Goal: Task Accomplishment & Management: Complete application form

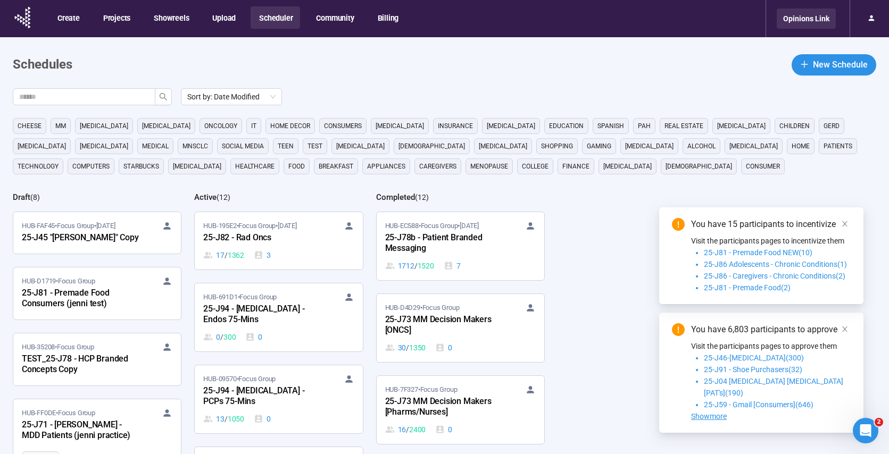
click at [806, 21] on div "Opinions Link" at bounding box center [806, 19] width 59 height 20
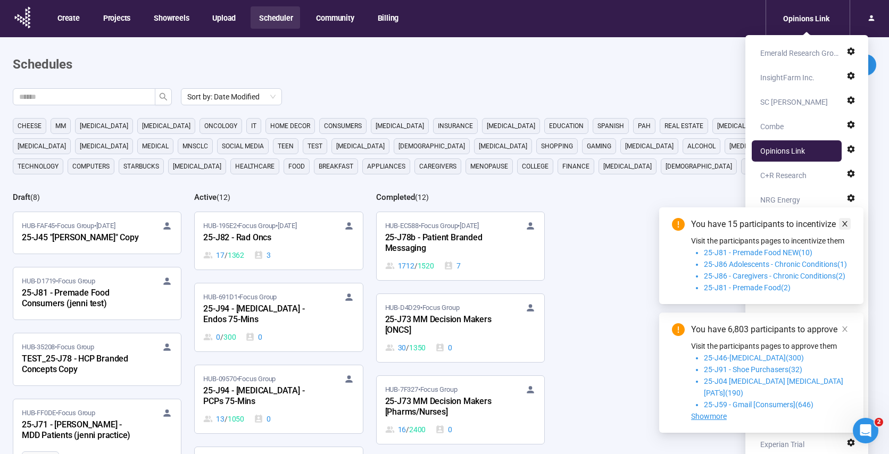
click at [845, 227] on icon "close" at bounding box center [844, 223] width 5 height 5
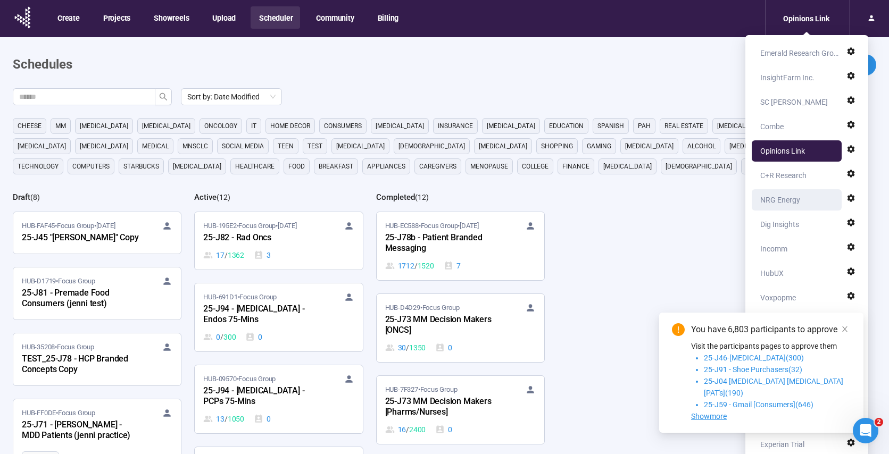
click at [783, 197] on div "NRG Energy" at bounding box center [780, 199] width 40 height 21
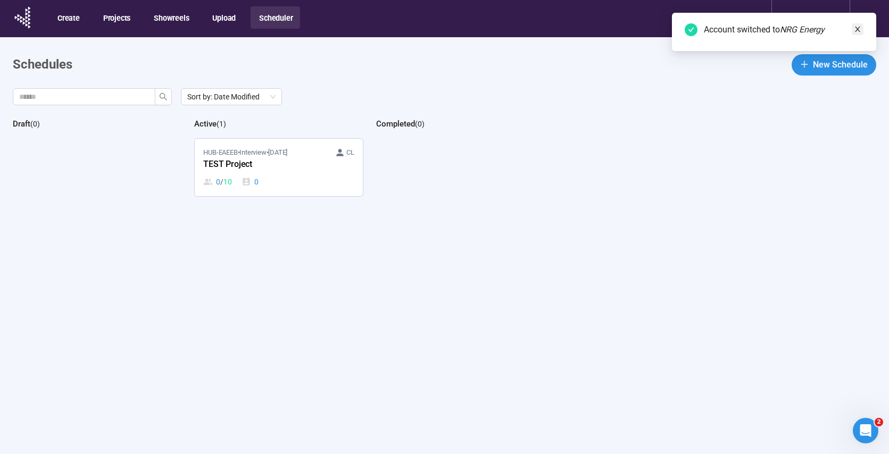
click at [859, 30] on icon "close" at bounding box center [857, 29] width 7 height 7
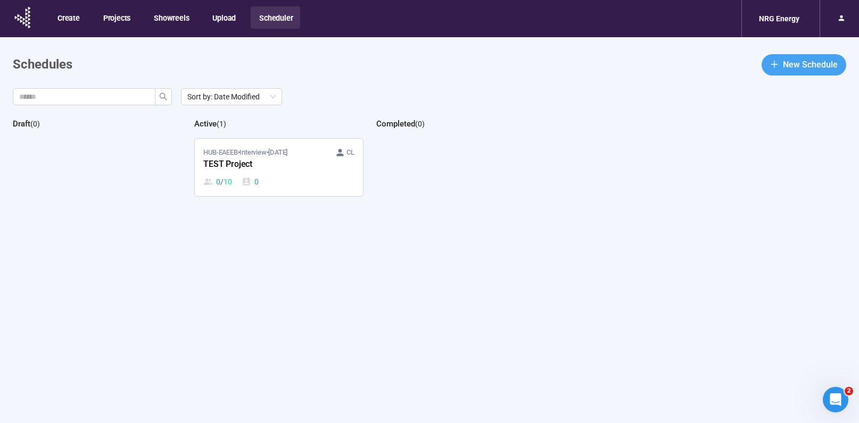
click at [781, 71] on button "New Schedule" at bounding box center [803, 64] width 85 height 21
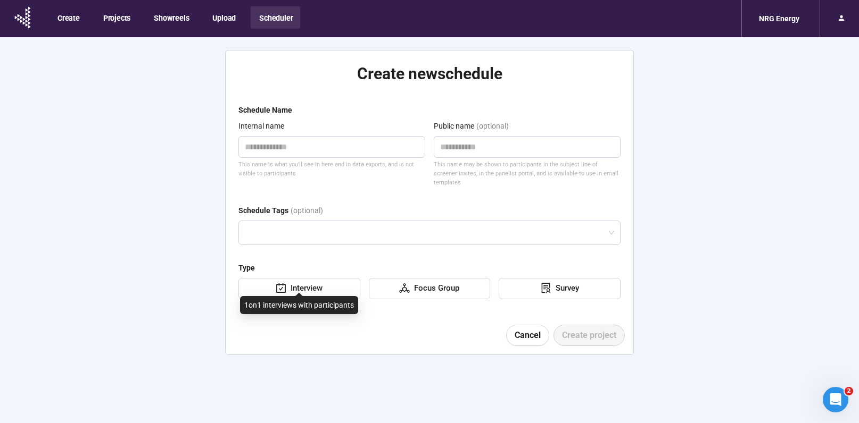
click at [305, 282] on div "Interview" at bounding box center [304, 288] width 36 height 13
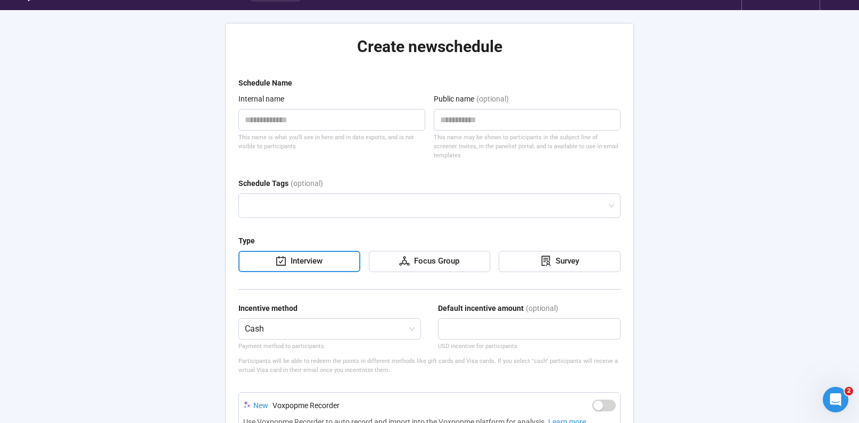
scroll to position [48, 0]
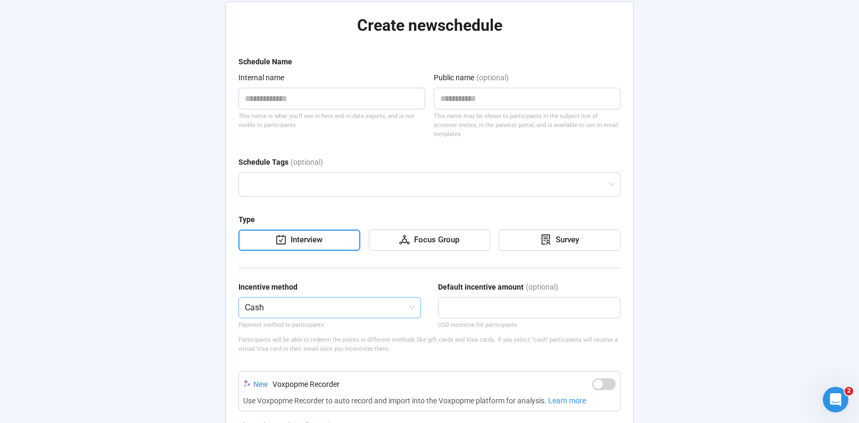
click at [305, 306] on span "Cash" at bounding box center [330, 308] width 170 height 20
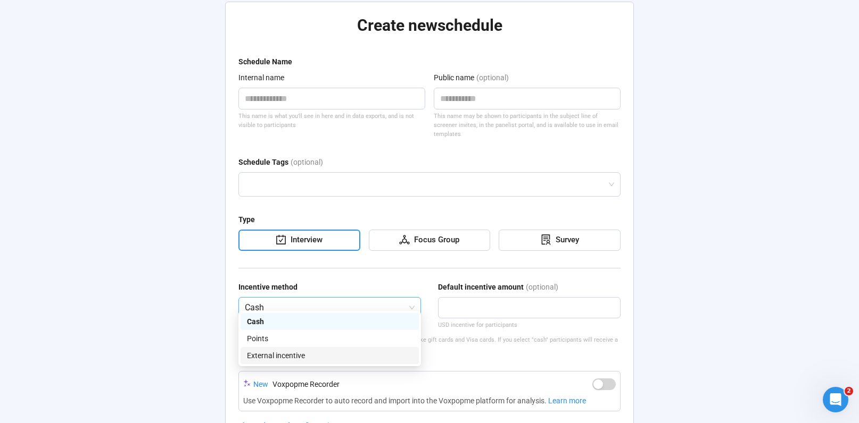
click at [179, 319] on div "Create new schedule Schedule Name Internal name This name is what you'll see in…" at bounding box center [429, 245] width 859 height 512
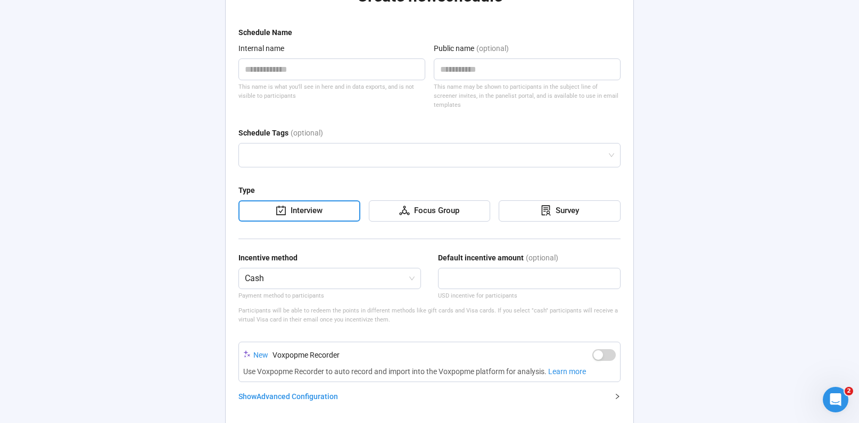
scroll to position [116, 0]
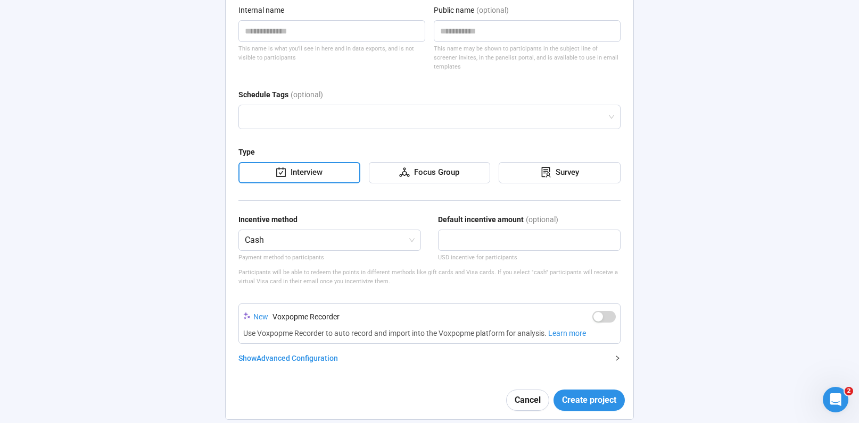
click at [289, 353] on div "Show Advanced Configuration" at bounding box center [422, 359] width 369 height 12
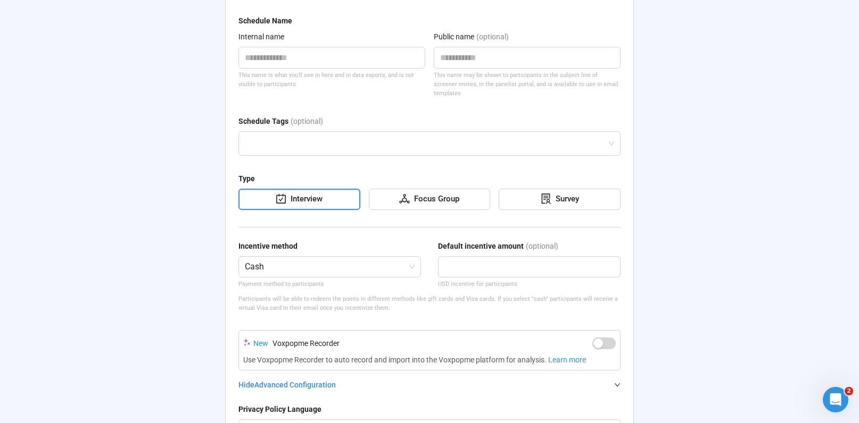
scroll to position [0, 0]
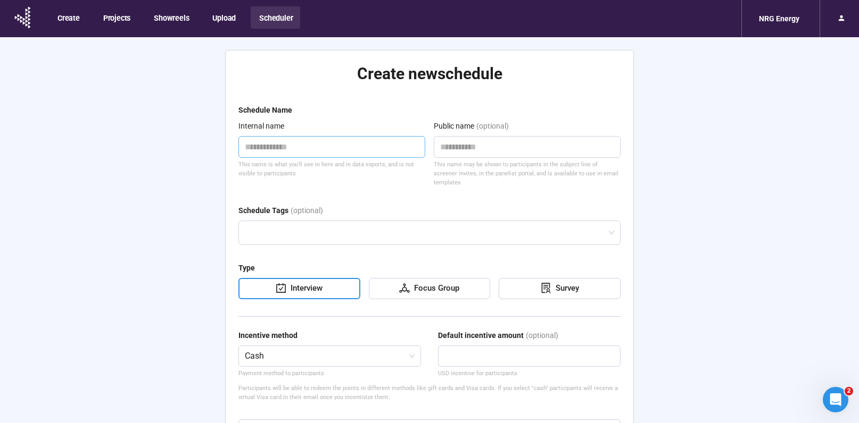
click at [341, 148] on textarea at bounding box center [331, 147] width 187 height 22
type textarea "*"
type textarea "**"
type textarea "***"
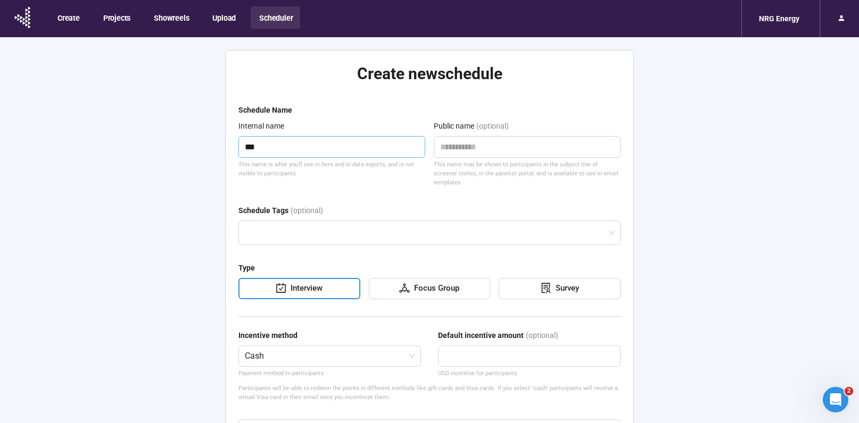
type textarea "****"
drag, startPoint x: 272, startPoint y: 144, endPoint x: 236, endPoint y: 143, distance: 36.2
type textarea "**********"
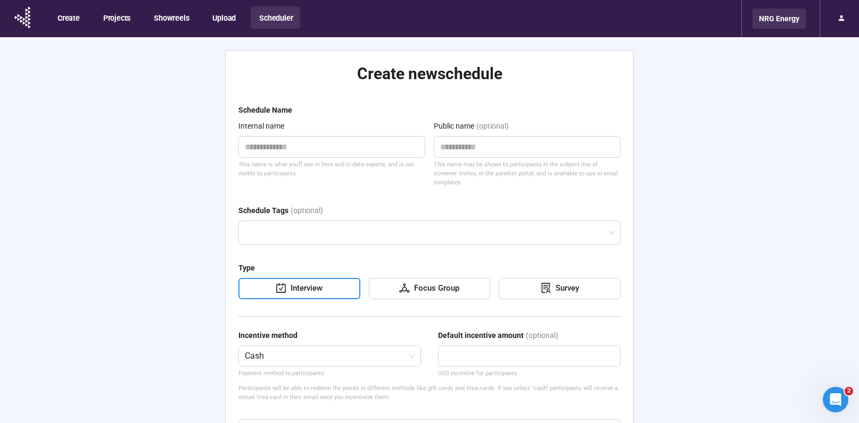
click at [774, 22] on div "NRG Energy" at bounding box center [778, 19] width 53 height 20
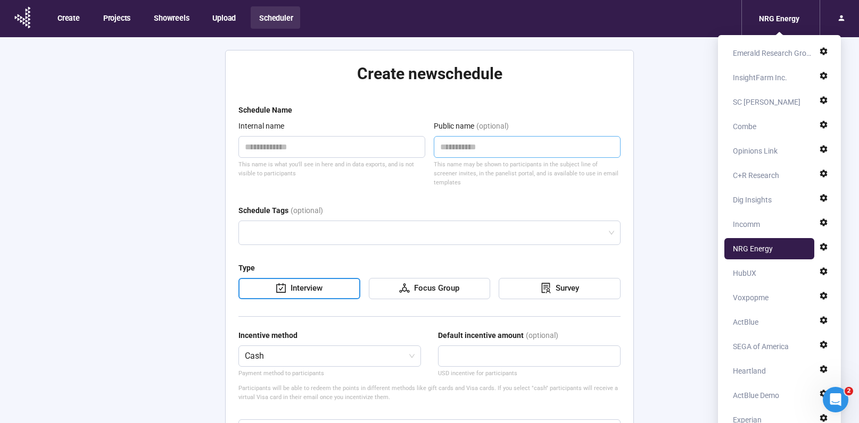
click at [620, 146] on textarea at bounding box center [527, 147] width 187 height 22
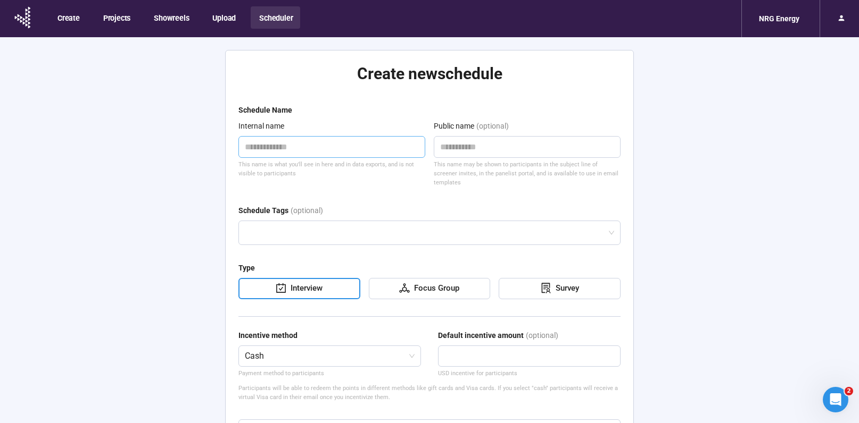
click at [287, 148] on textarea at bounding box center [331, 147] width 187 height 22
type textarea "*"
type textarea "**"
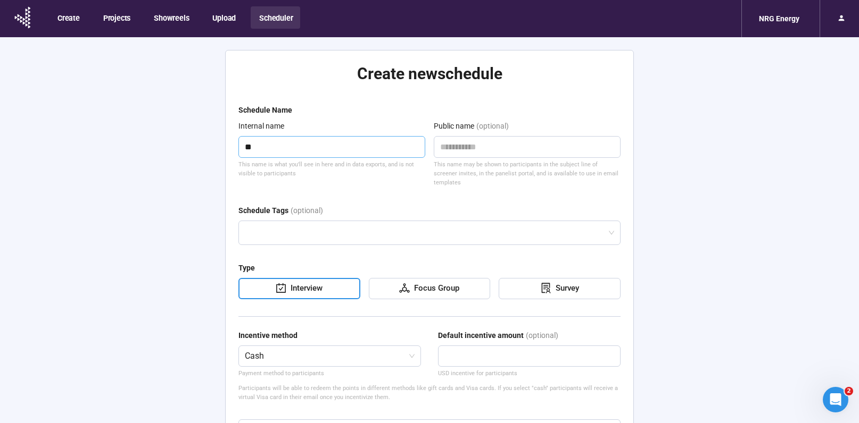
type textarea "***"
type textarea "****"
click at [326, 279] on div "Interview" at bounding box center [299, 288] width 122 height 21
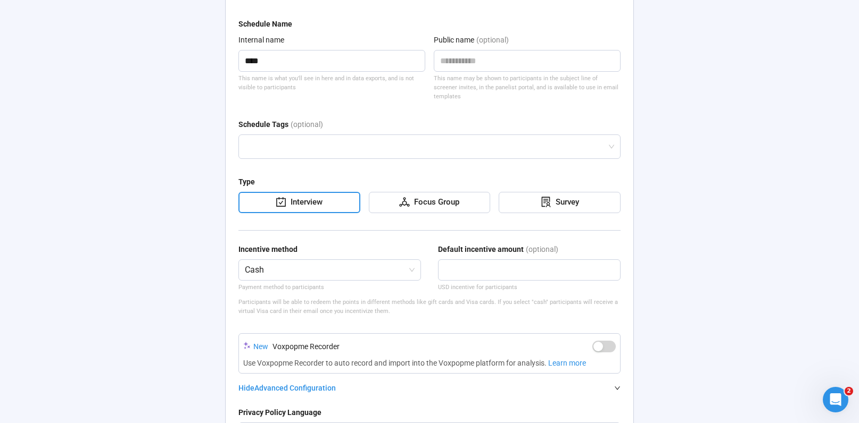
scroll to position [135, 0]
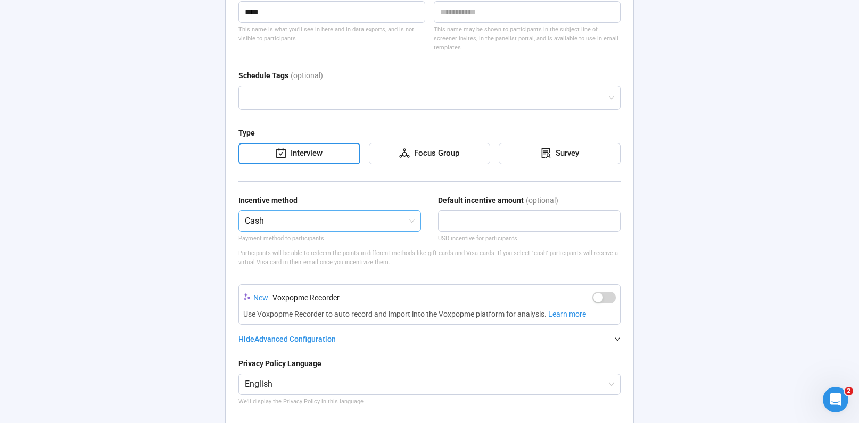
click at [319, 215] on span "Cash" at bounding box center [330, 221] width 170 height 20
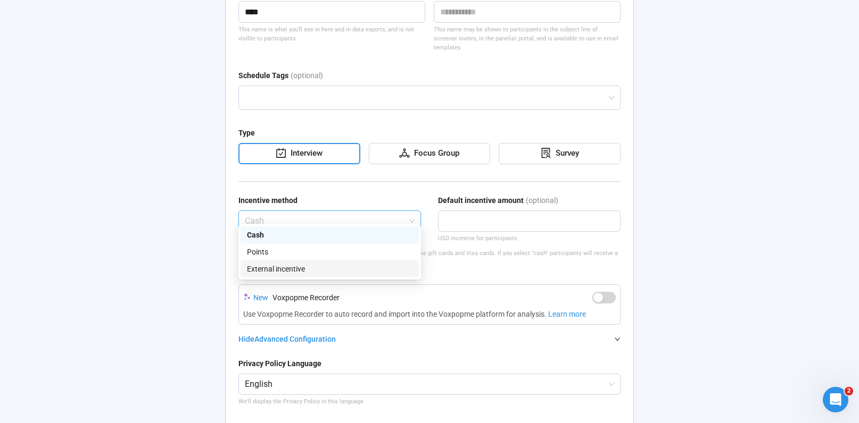
click at [304, 265] on div "External incentive" at bounding box center [329, 269] width 165 height 12
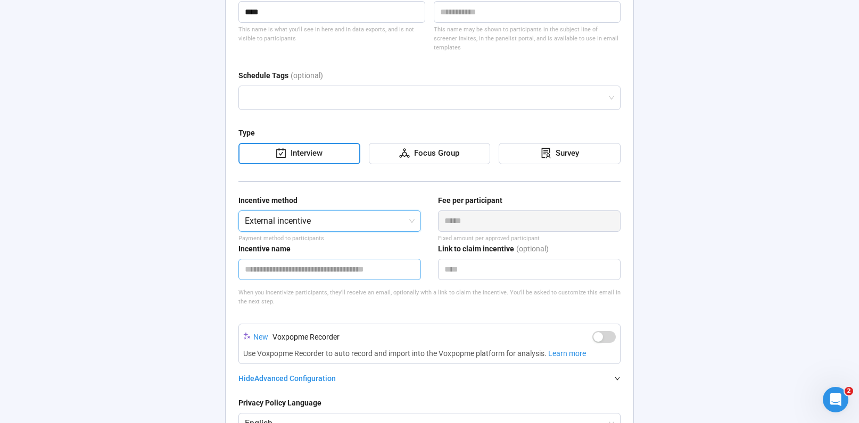
click at [313, 259] on input "text" at bounding box center [329, 269] width 182 height 21
type input "**********"
click at [166, 297] on div "**********" at bounding box center [429, 394] width 859 height 985
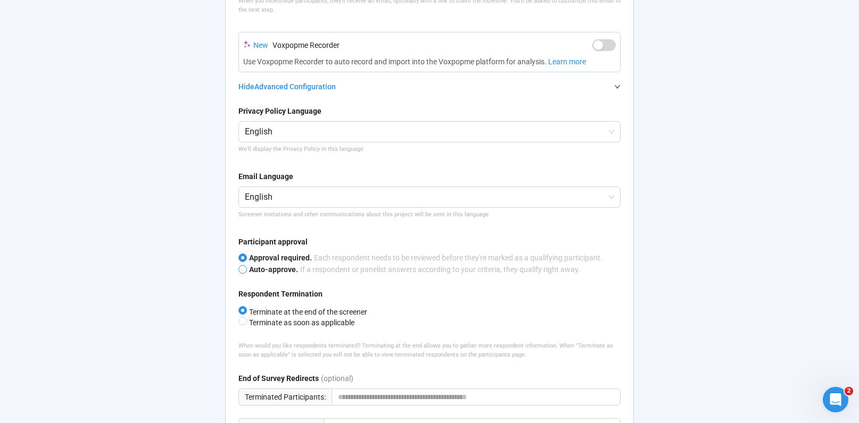
scroll to position [578, 0]
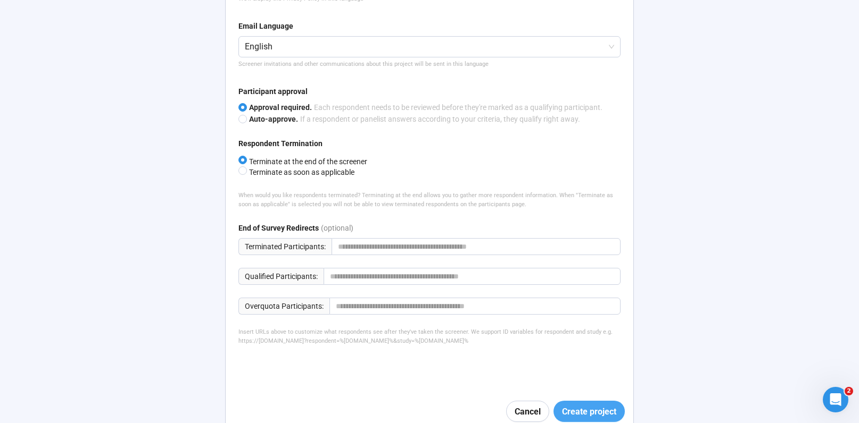
click at [602, 405] on span "Create project" at bounding box center [589, 411] width 54 height 13
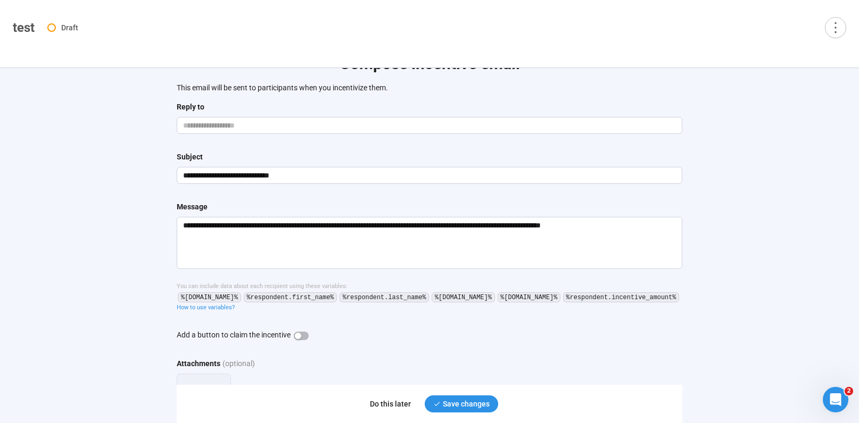
scroll to position [113, 0]
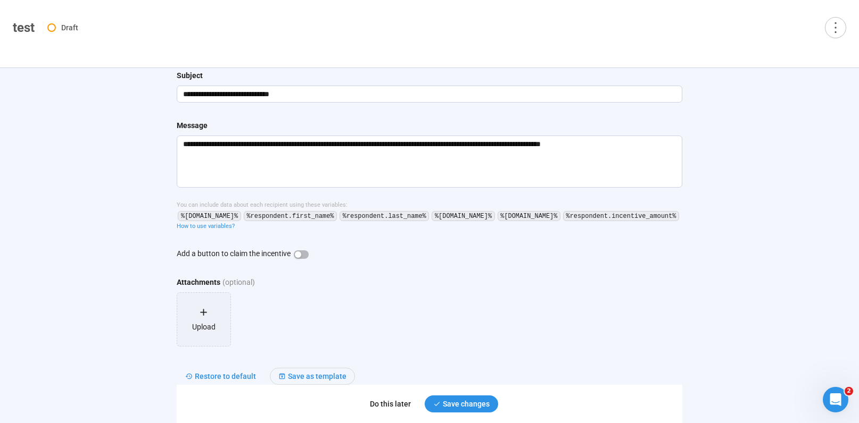
click at [400, 403] on div "Do this later" at bounding box center [390, 404] width 41 height 12
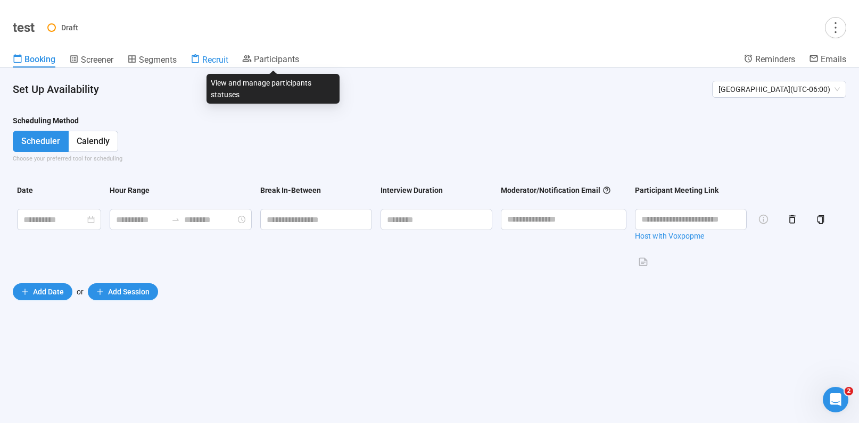
click at [221, 58] on span "Recruit" at bounding box center [215, 60] width 26 height 10
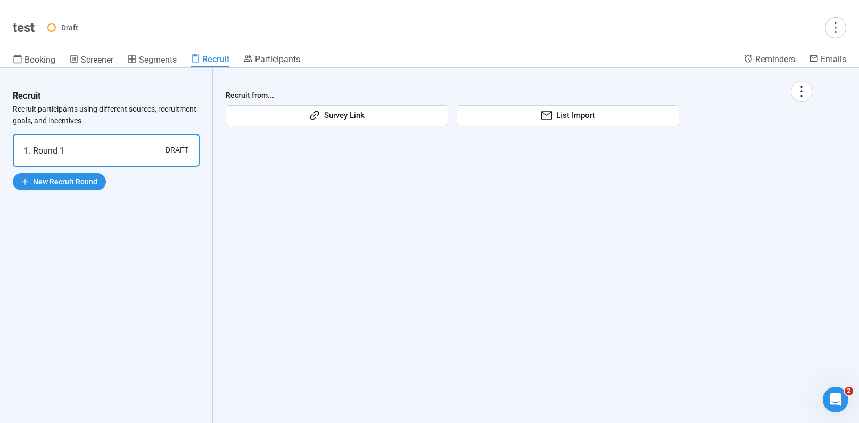
click at [348, 117] on span "Survey Link" at bounding box center [342, 116] width 45 height 13
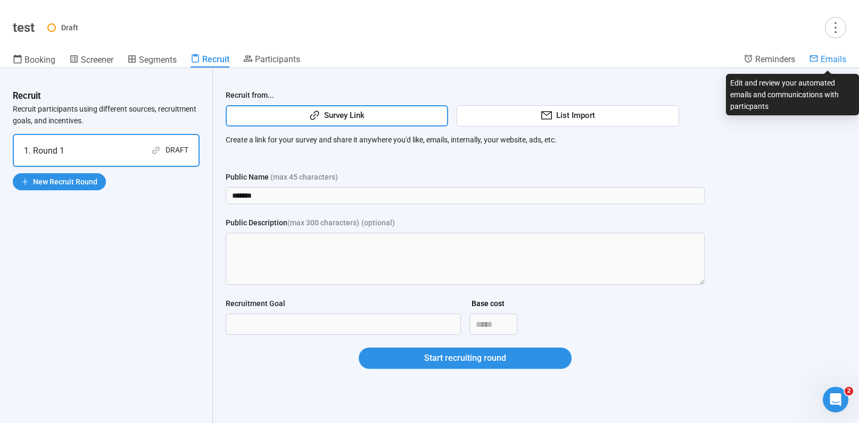
click at [831, 59] on span "Emails" at bounding box center [833, 59] width 26 height 10
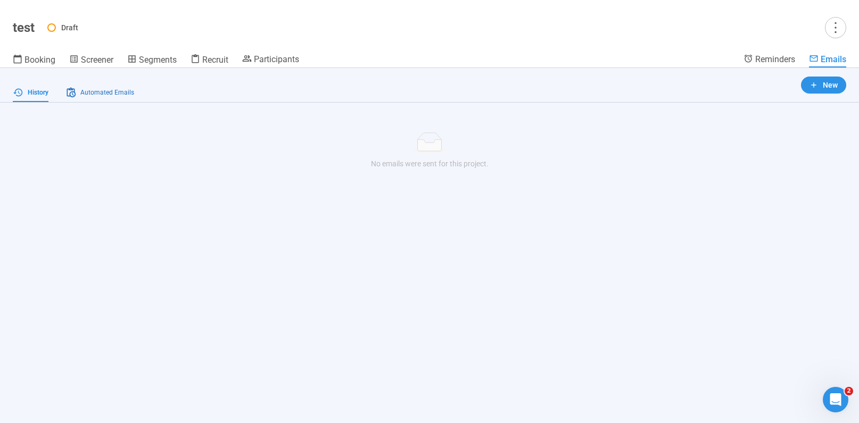
click at [112, 88] on span "Automated Emails" at bounding box center [107, 93] width 54 height 10
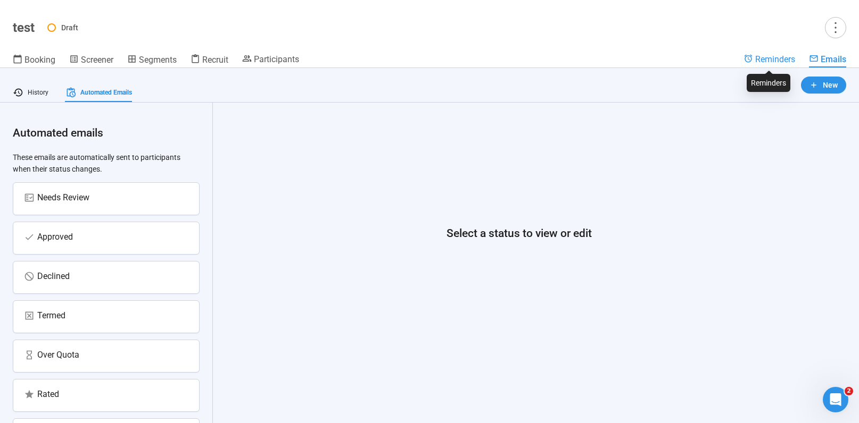
click at [772, 61] on span "Reminders" at bounding box center [775, 59] width 40 height 10
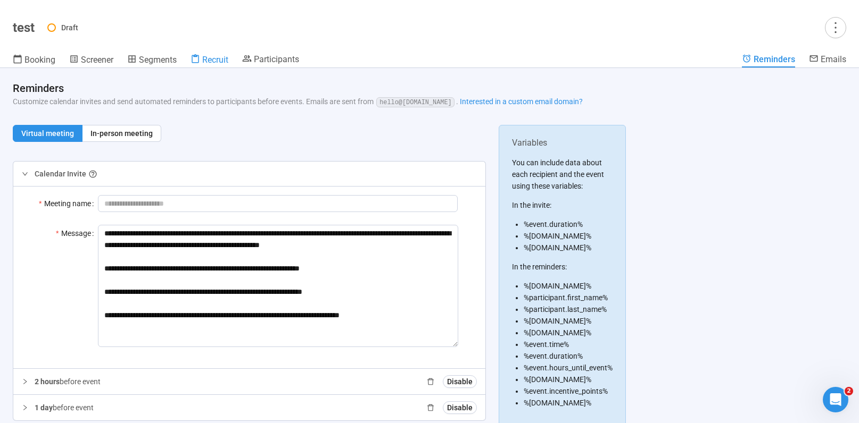
click at [217, 61] on span "Recruit" at bounding box center [215, 60] width 26 height 10
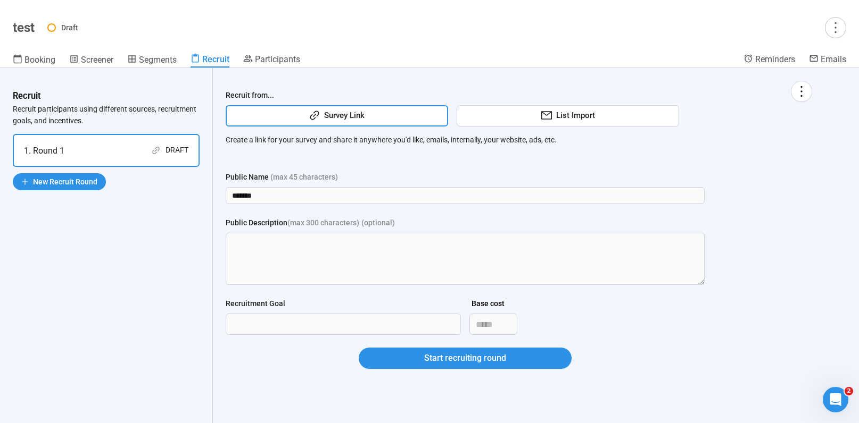
click at [320, 121] on span "Survey Link" at bounding box center [342, 116] width 45 height 13
click at [304, 252] on textarea "Public Description (max 300 characters) (optional)" at bounding box center [465, 259] width 479 height 52
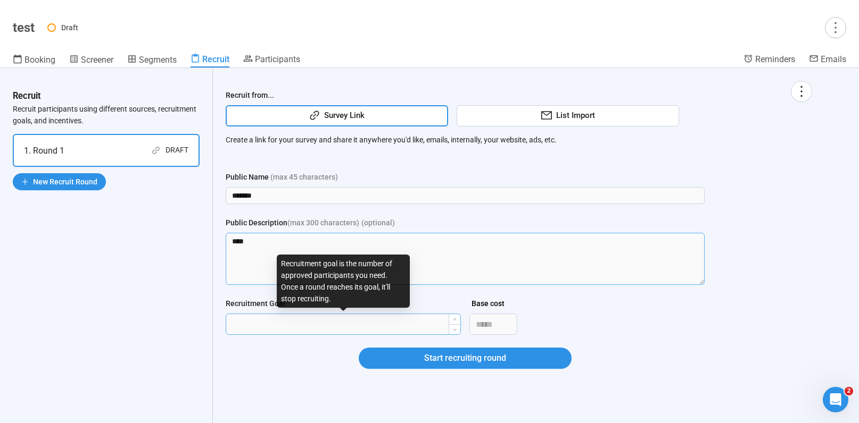
type textarea "****"
click at [297, 326] on input "Recruitment Goal" at bounding box center [343, 324] width 234 height 20
type input "***"
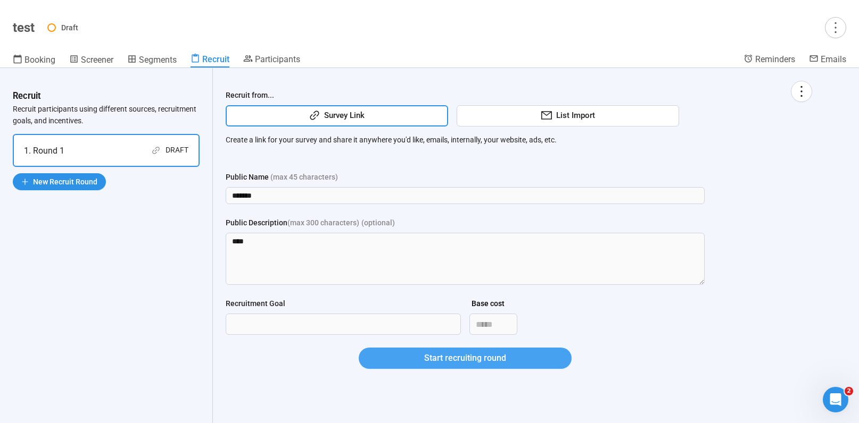
click at [439, 362] on span "Start recruiting round" at bounding box center [465, 358] width 82 height 13
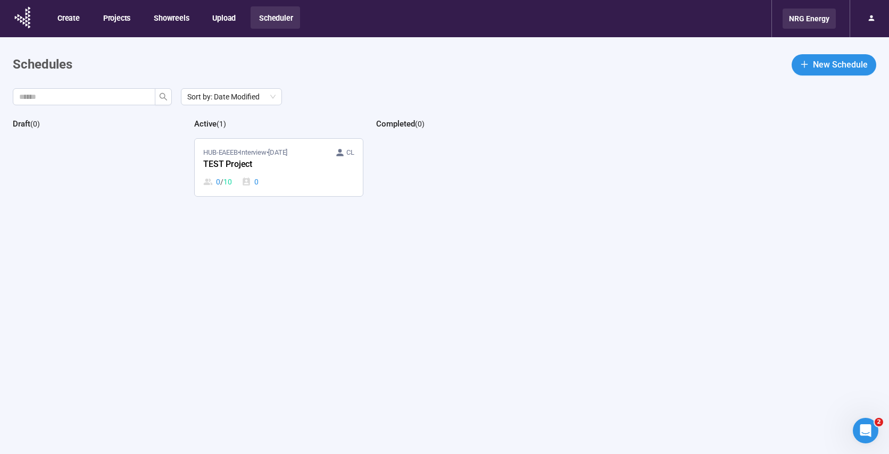
click at [797, 17] on div "NRG Energy" at bounding box center [809, 19] width 53 height 20
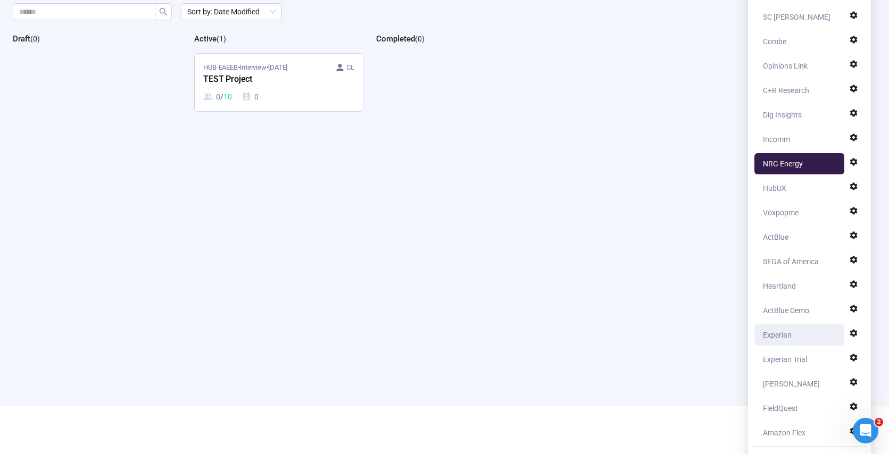
scroll to position [108, 0]
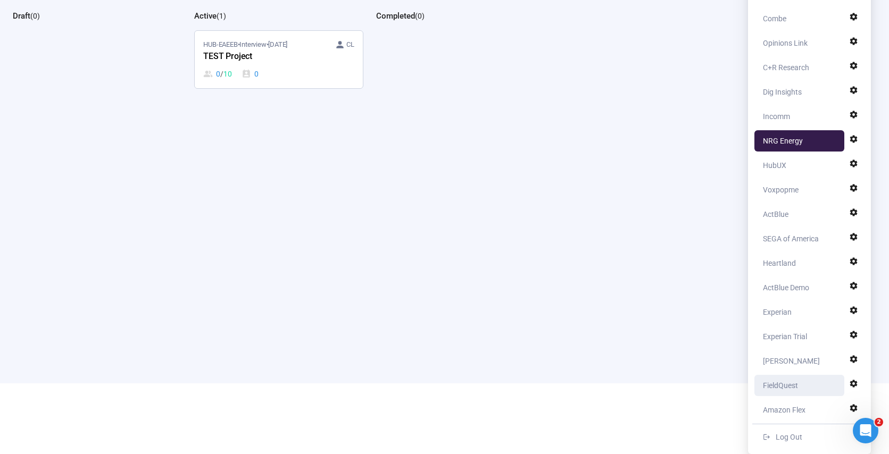
click at [791, 384] on div "FieldQuest" at bounding box center [780, 385] width 35 height 21
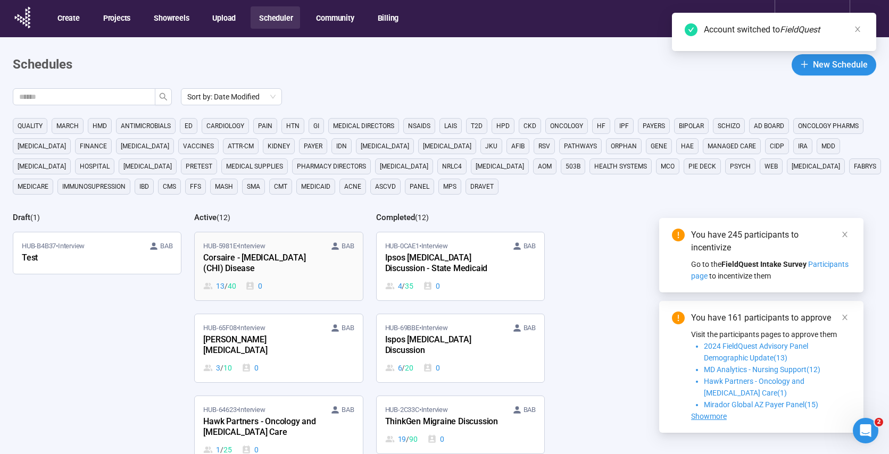
click at [297, 289] on div "13 / 40 0" at bounding box center [278, 286] width 151 height 12
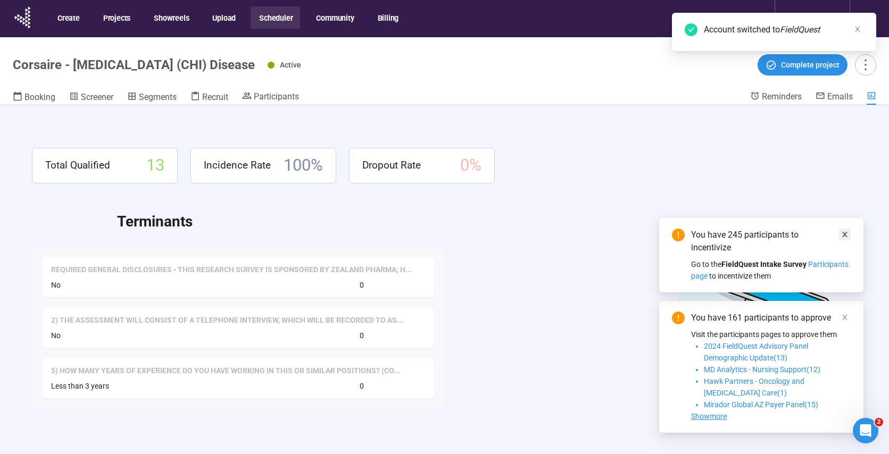
click at [841, 234] on icon "close" at bounding box center [844, 234] width 7 height 7
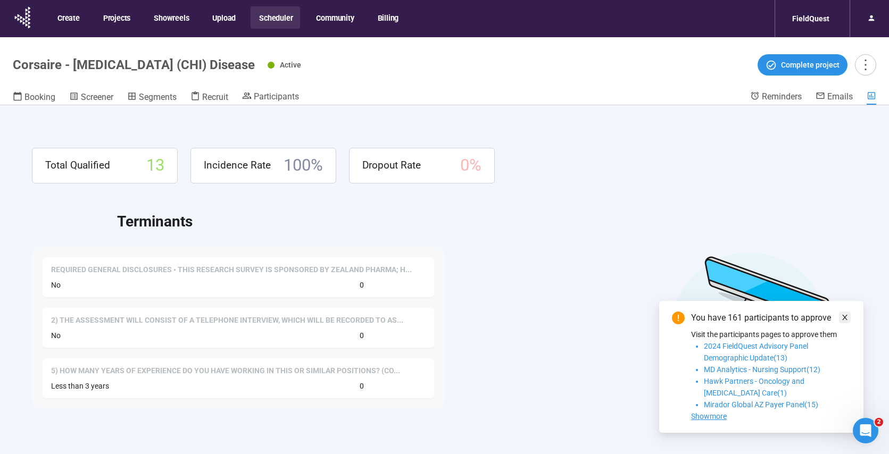
click at [844, 319] on icon "close" at bounding box center [844, 317] width 7 height 7
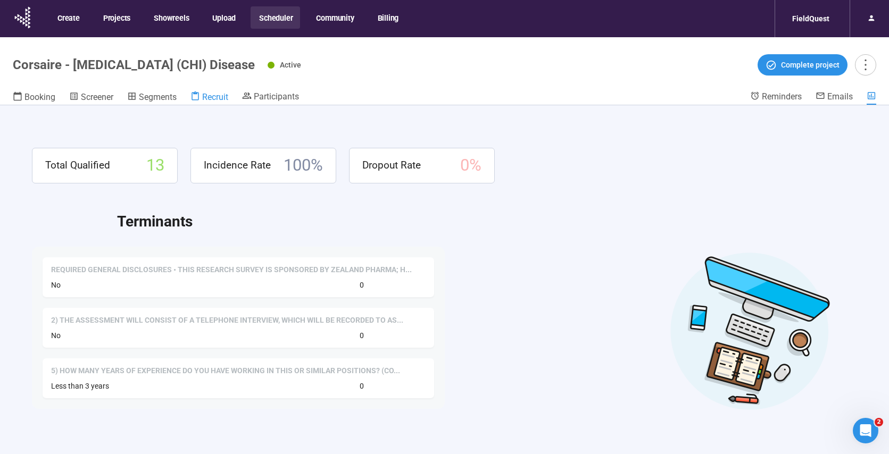
click at [209, 97] on span "Recruit" at bounding box center [215, 97] width 26 height 10
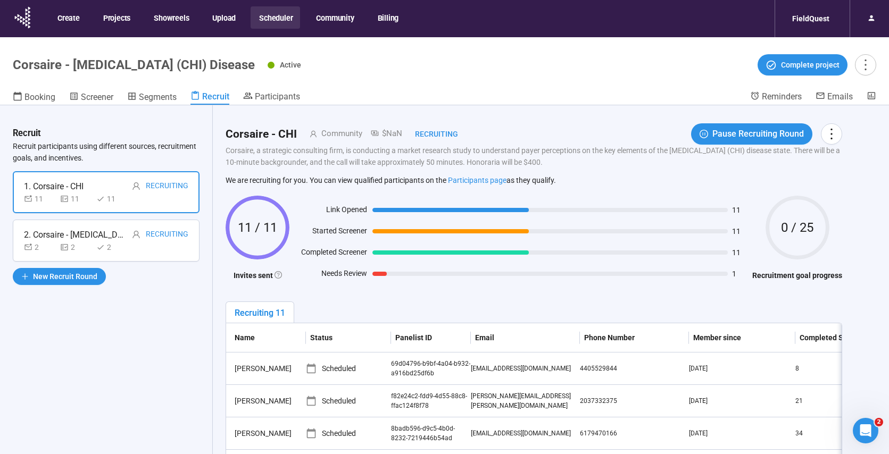
click at [278, 18] on button "Scheduler" at bounding box center [275, 17] width 49 height 22
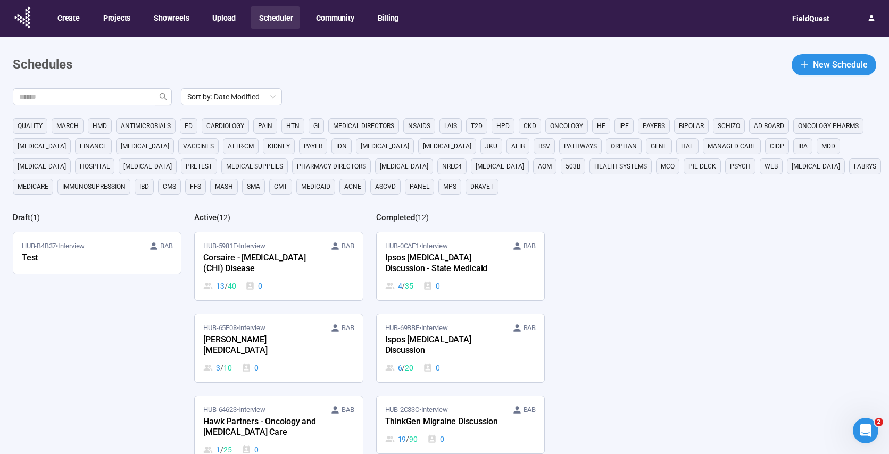
click at [814, 66] on span "New Schedule" at bounding box center [840, 64] width 55 height 13
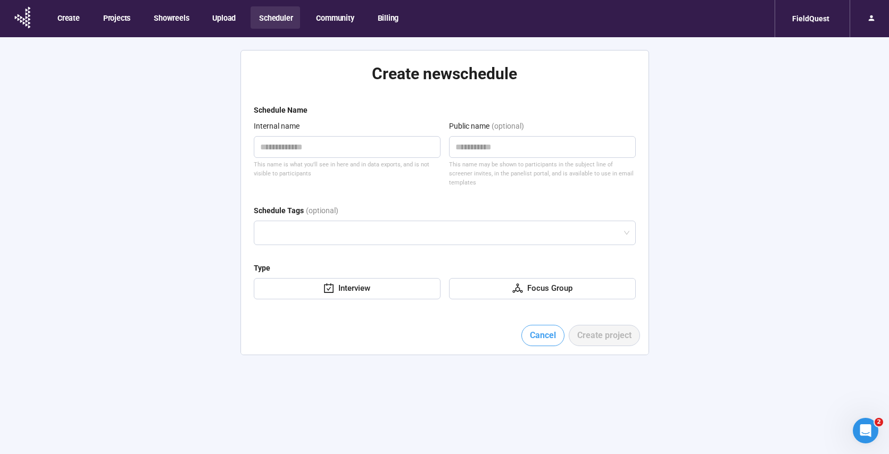
click at [539, 330] on span "Cancel" at bounding box center [543, 335] width 26 height 13
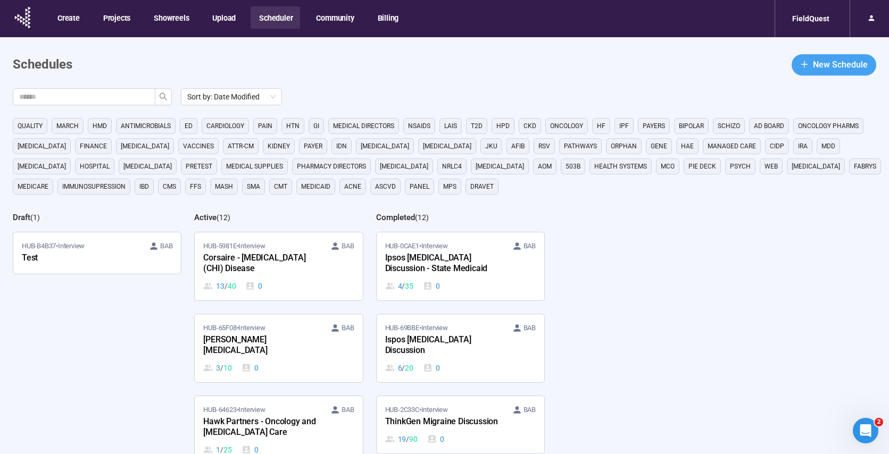
click at [829, 66] on span "New Schedule" at bounding box center [840, 64] width 55 height 13
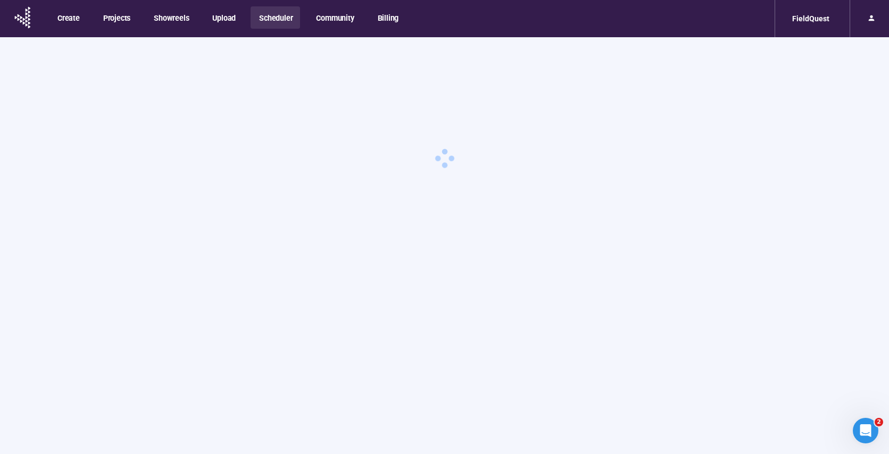
type textarea "**********"
